Goal: Task Accomplishment & Management: Complete application form

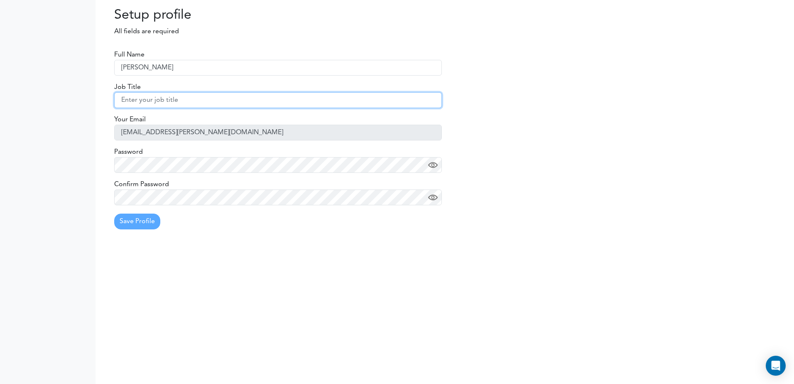
click at [153, 103] on input "text" at bounding box center [278, 100] width 328 height 16
type input "m"
type input "Mechanical Engineer in Training"
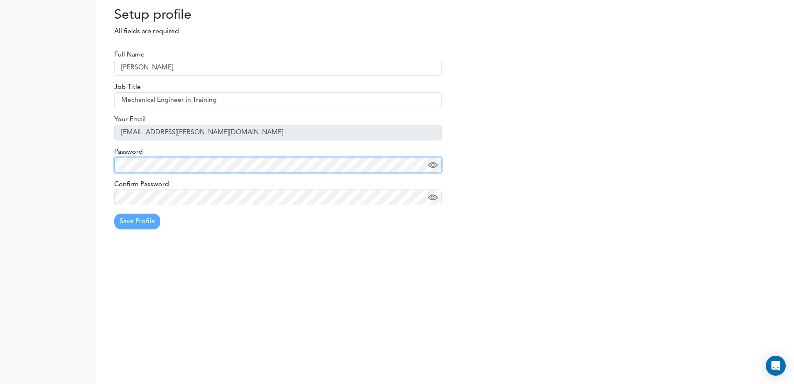
click at [112, 167] on div "Full Name Taha Vora Job Title Mechanical Engineer in Training Your Email taha.v…" at bounding box center [278, 139] width 340 height 194
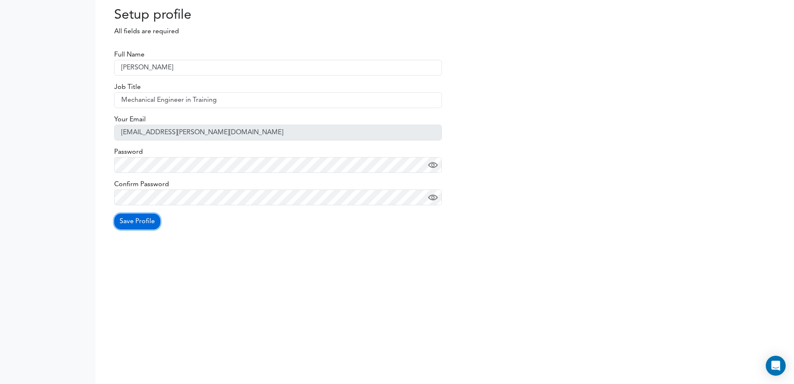
click at [140, 221] on button "Save Profile" at bounding box center [137, 221] width 46 height 16
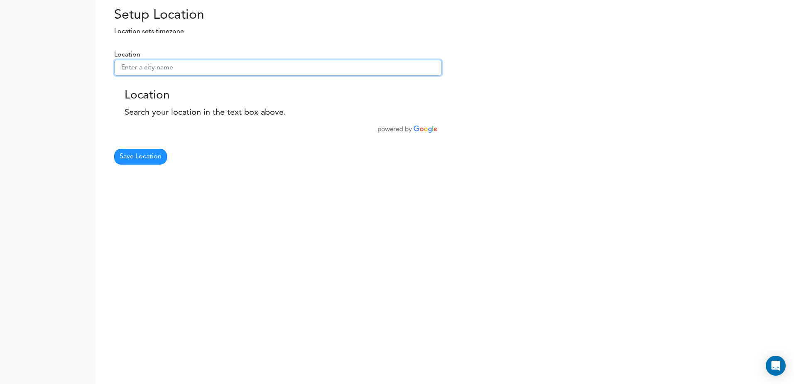
click at [157, 71] on input "text" at bounding box center [278, 68] width 328 height 16
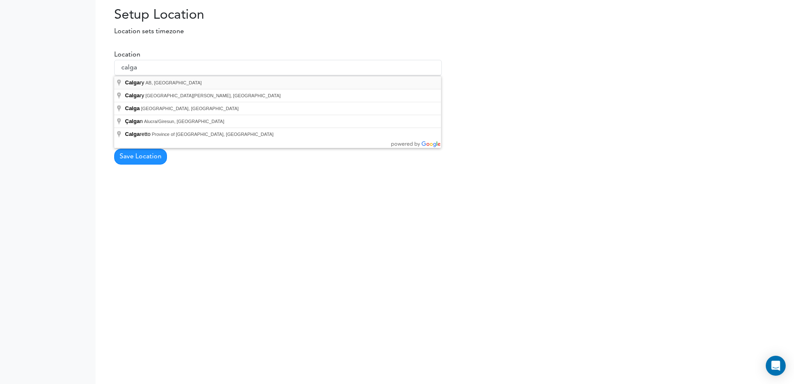
type input "Calgary, AB, Canada"
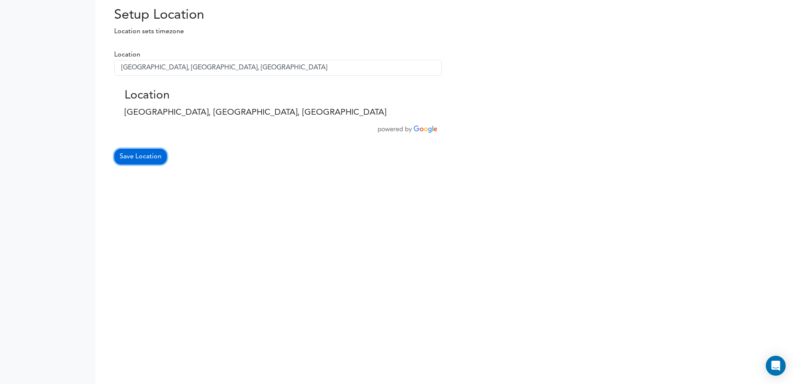
click at [155, 160] on button "Save Location" at bounding box center [140, 157] width 53 height 16
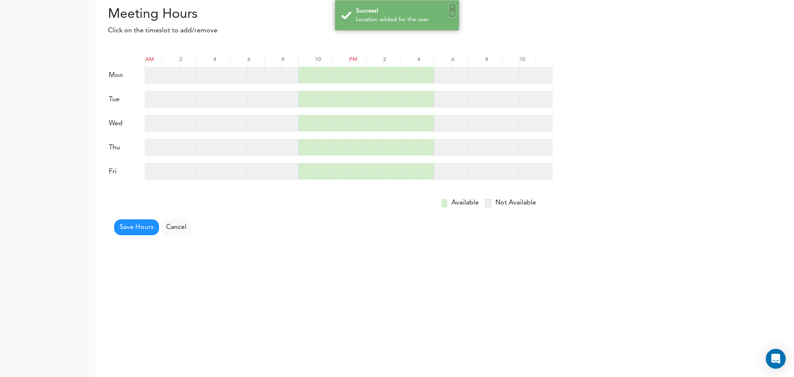
drag, startPoint x: 451, startPoint y: 12, endPoint x: 504, endPoint y: 10, distance: 53.2
click at [451, 11] on button "×" at bounding box center [452, 10] width 5 height 12
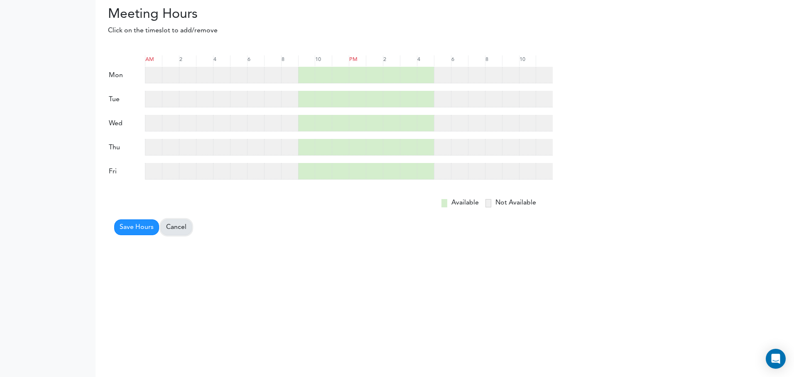
click at [172, 229] on link "Cancel" at bounding box center [176, 228] width 31 height 16
click at [144, 223] on button "Save Hours" at bounding box center [136, 228] width 45 height 16
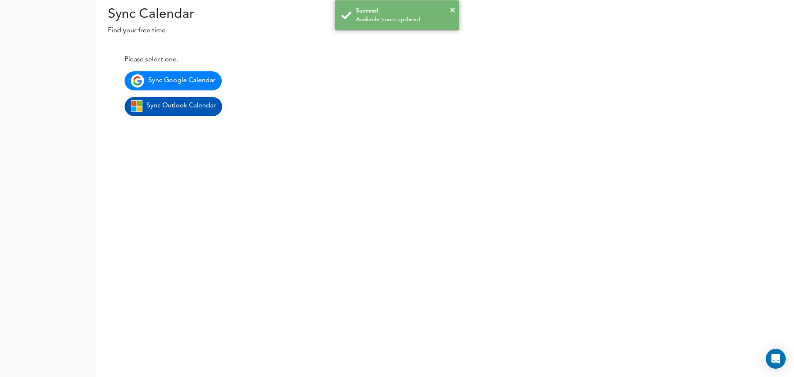
click at [191, 103] on span "Sync Outlook Calendar" at bounding box center [181, 106] width 69 height 7
